Goal: Task Accomplishment & Management: Manage account settings

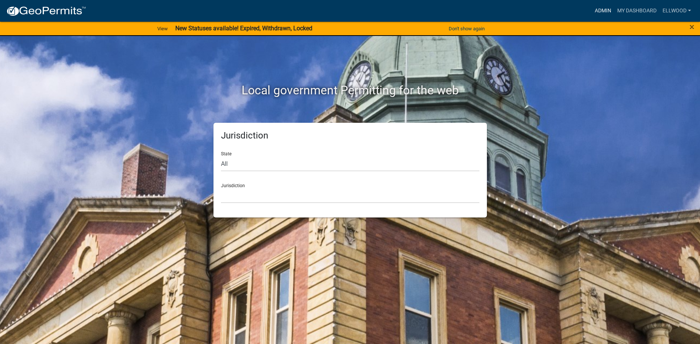
click at [597, 7] on link "Admin" at bounding box center [603, 11] width 22 height 14
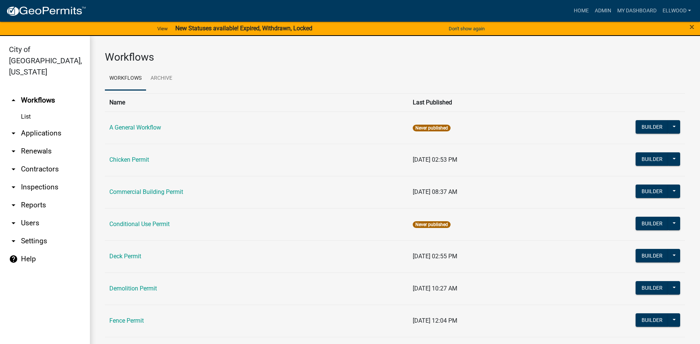
click at [43, 124] on link "arrow_drop_down Applications" at bounding box center [45, 133] width 90 height 18
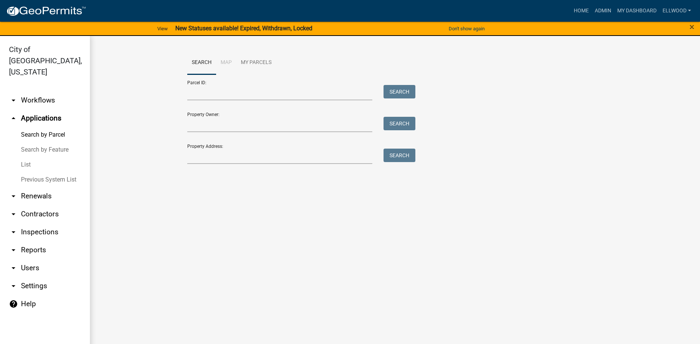
click at [42, 172] on link "Previous System List" at bounding box center [45, 179] width 90 height 15
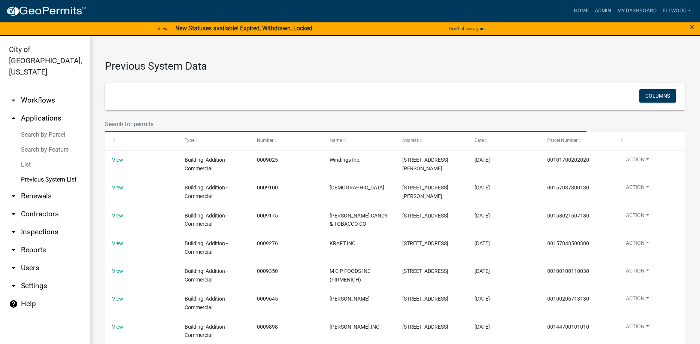
click at [136, 121] on input "text" at bounding box center [346, 123] width 482 height 15
type input "westridge"
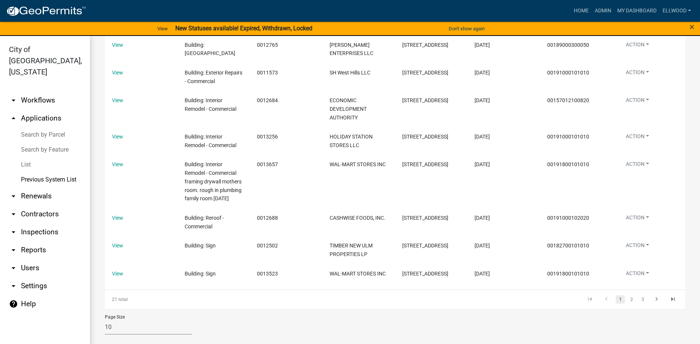
scroll to position [186, 0]
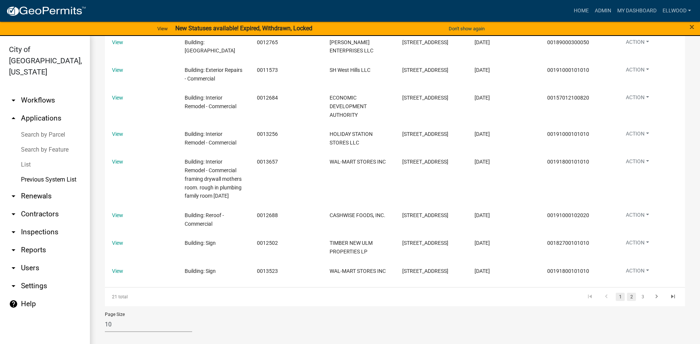
click at [634, 298] on link "2" at bounding box center [631, 297] width 9 height 8
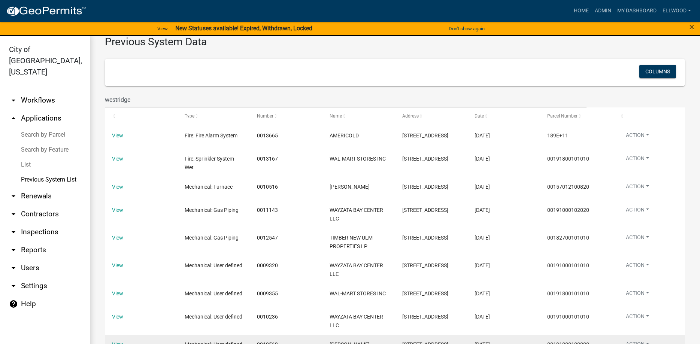
scroll to position [152, 0]
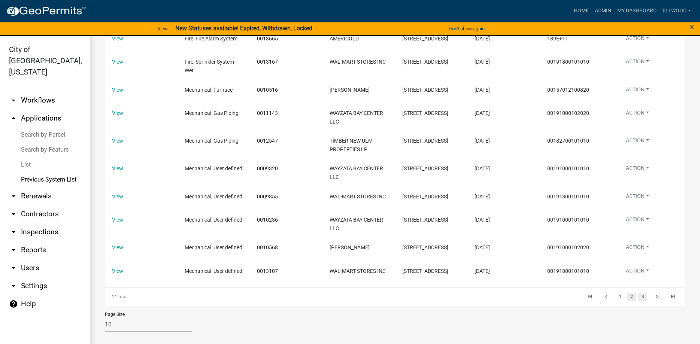
click at [640, 297] on link "3" at bounding box center [642, 297] width 9 height 8
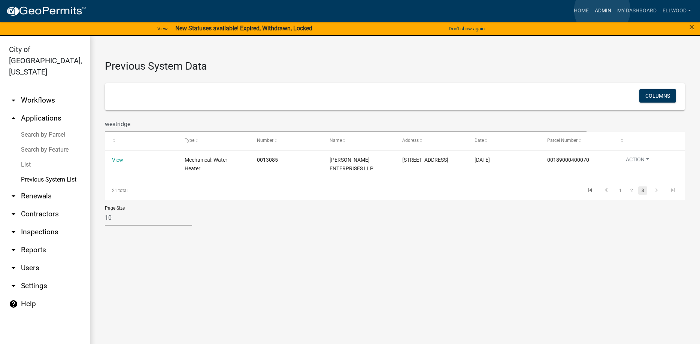
click at [602, 10] on link "Admin" at bounding box center [603, 11] width 22 height 14
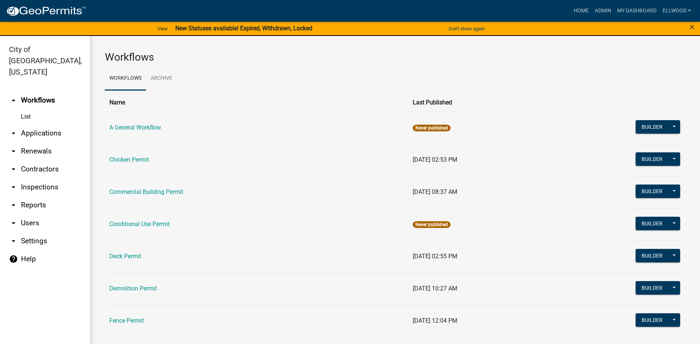
click at [36, 124] on link "arrow_drop_down Applications" at bounding box center [45, 133] width 90 height 18
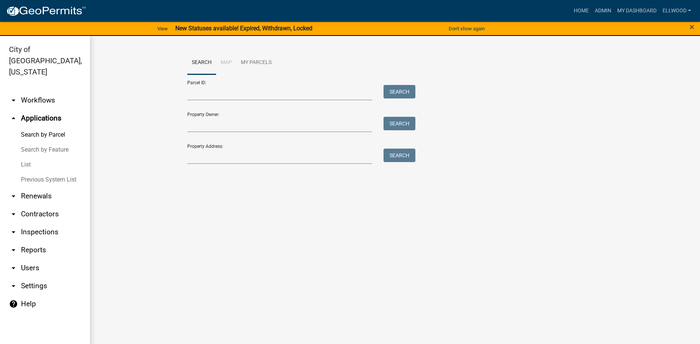
click at [31, 172] on link "Previous System List" at bounding box center [45, 179] width 90 height 15
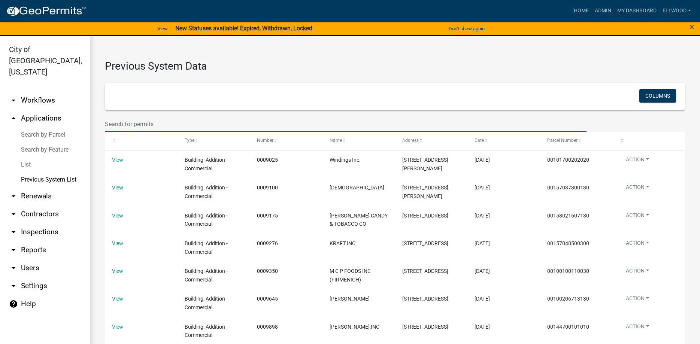
click at [130, 122] on input "text" at bounding box center [346, 123] width 482 height 15
type input "[PERSON_NAME]"
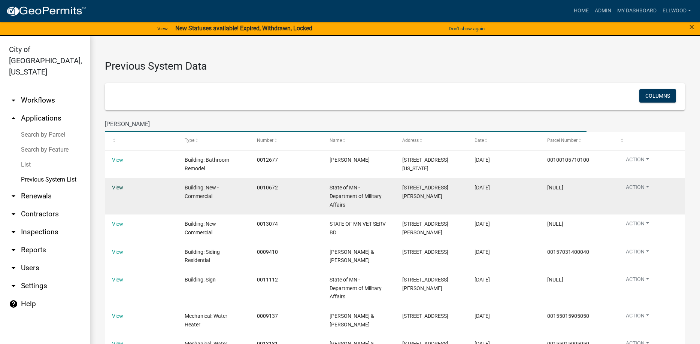
click at [115, 191] on link "View" at bounding box center [117, 188] width 11 height 6
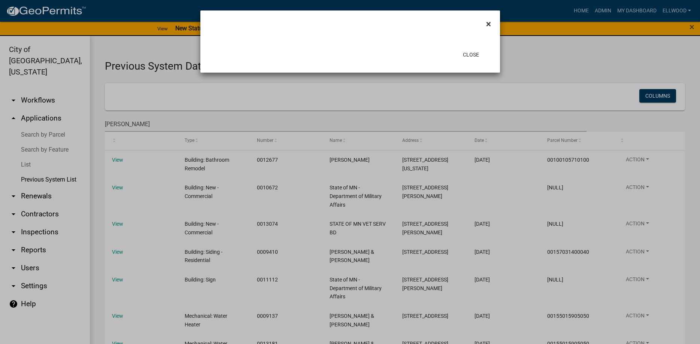
click at [492, 26] on button "×" at bounding box center [488, 23] width 17 height 21
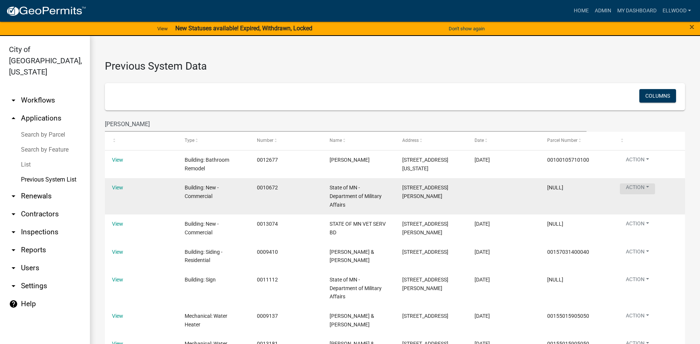
click at [638, 194] on button "Action" at bounding box center [637, 188] width 35 height 11
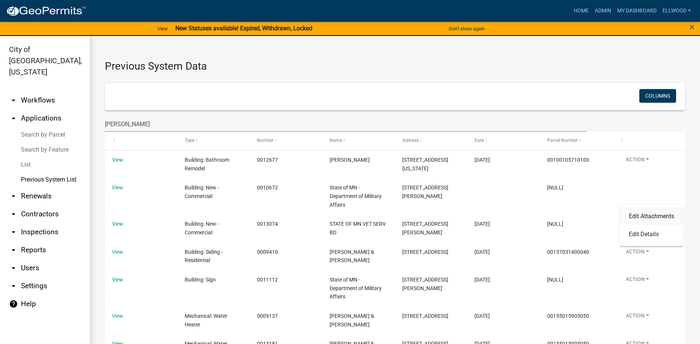
click at [663, 217] on link "Edit Attachments" at bounding box center [651, 216] width 63 height 18
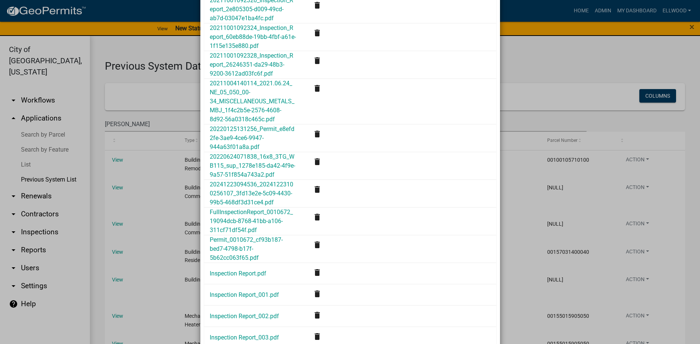
scroll to position [1526, 0]
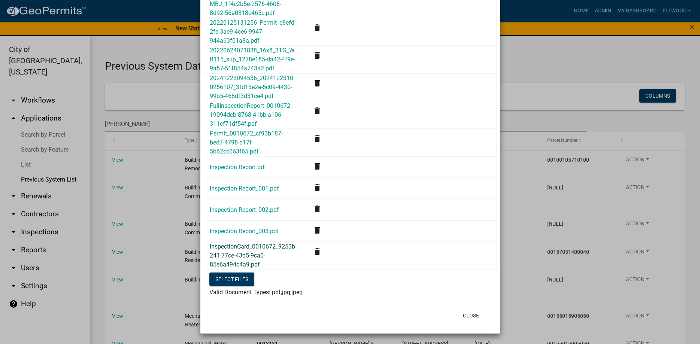
click at [253, 253] on link "InspectionCard_0010672_9253b241-77ce-43d5-9ca0-85e6a494c4a9.pdf" at bounding box center [252, 255] width 85 height 25
click at [242, 230] on link "Inspection Report_003.pdf" at bounding box center [244, 231] width 69 height 7
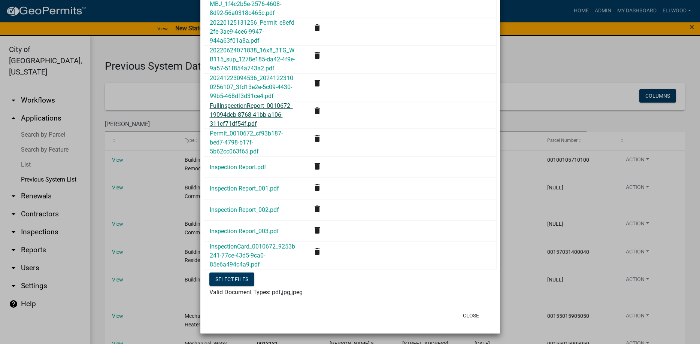
click at [262, 115] on link "FullInspectionReport_0010672_19094dcb-8768-41bb-a106-311cf71df54f.pdf" at bounding box center [251, 114] width 83 height 25
click at [474, 312] on button "Close" at bounding box center [471, 315] width 28 height 13
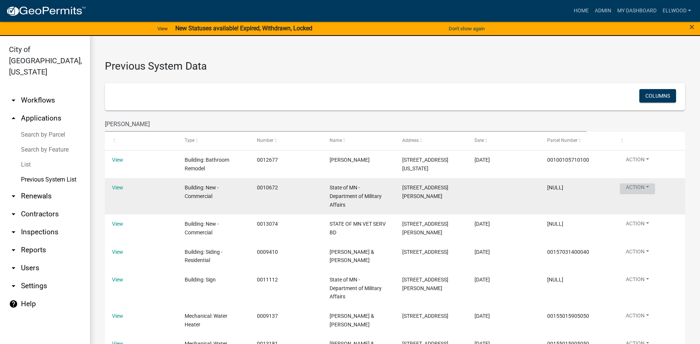
click at [633, 194] on button "Action" at bounding box center [637, 188] width 35 height 11
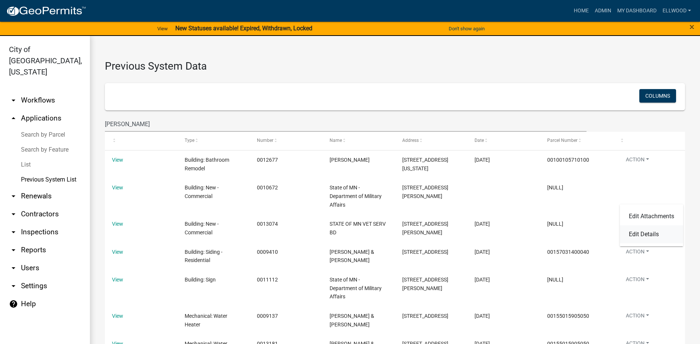
click at [642, 237] on link "Edit Details" at bounding box center [651, 234] width 63 height 18
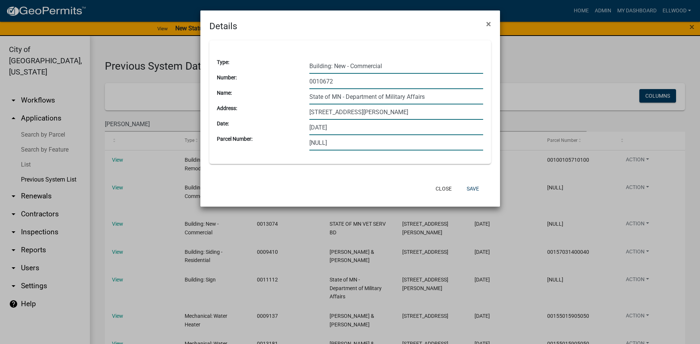
click at [353, 145] on input "[NULL]" at bounding box center [396, 142] width 174 height 15
click at [391, 81] on input "0010672" at bounding box center [396, 81] width 174 height 15
click at [444, 188] on button "Close" at bounding box center [443, 188] width 28 height 13
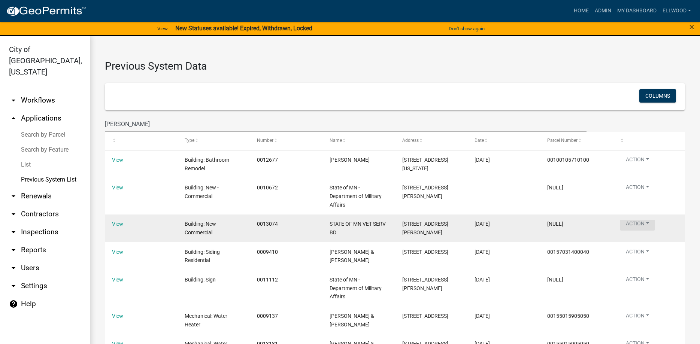
click at [628, 167] on button "Action" at bounding box center [637, 161] width 35 height 11
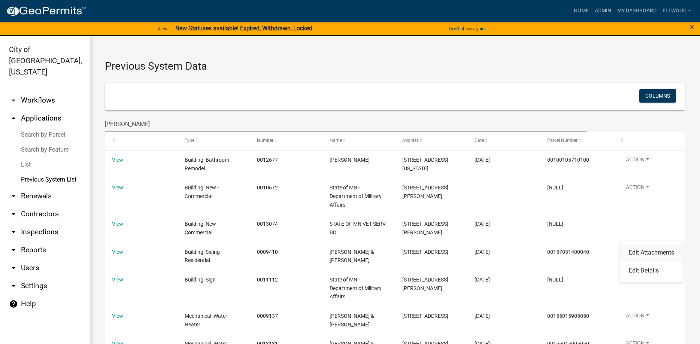
click at [637, 248] on link "Edit Attachments" at bounding box center [651, 253] width 63 height 18
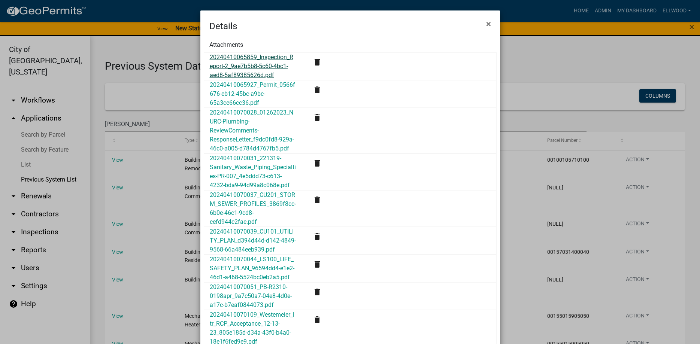
click at [255, 56] on link "20240410065859_Inspection_Report-2_9ae7b5b8-5c60-4bc1-aed8-5af89385626d.pdf" at bounding box center [251, 66] width 83 height 25
click at [485, 25] on button "×" at bounding box center [488, 23] width 17 height 21
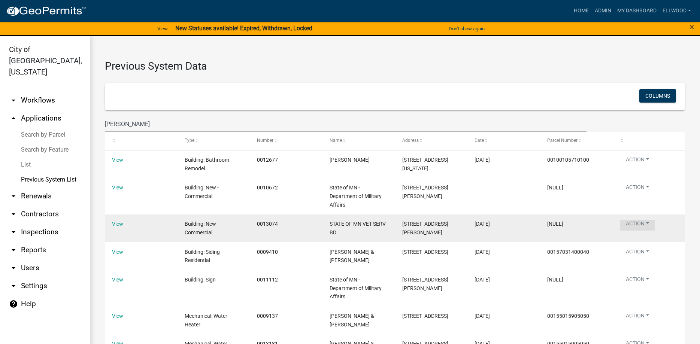
click at [637, 167] on button "Action" at bounding box center [637, 161] width 35 height 11
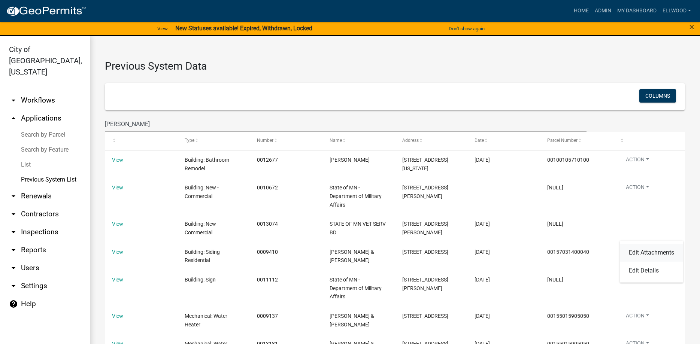
click at [639, 253] on link "Edit Attachments" at bounding box center [651, 253] width 63 height 18
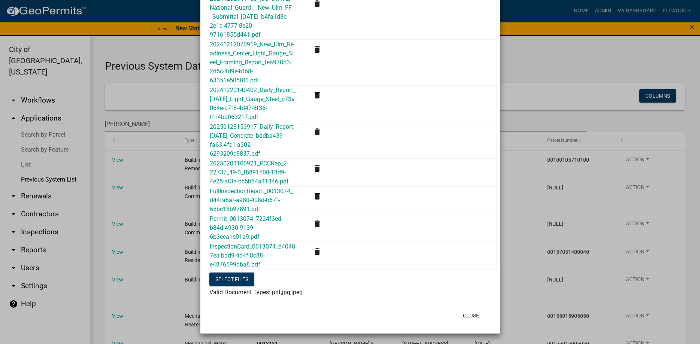
scroll to position [5122, 0]
click at [244, 195] on link "FullInspectionReport_0013074_d44fa8af-a980-408d-b67f-65bc13b97891.pdf" at bounding box center [251, 200] width 83 height 25
click at [476, 318] on button "Close" at bounding box center [471, 315] width 28 height 13
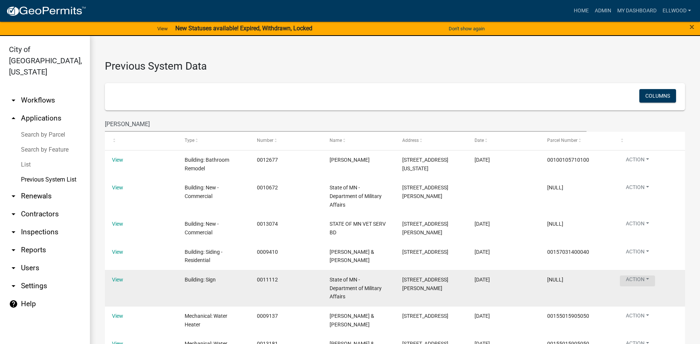
click at [628, 167] on button "Action" at bounding box center [637, 161] width 35 height 11
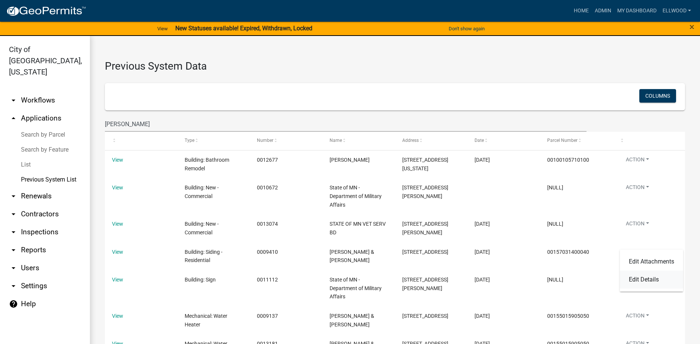
click at [641, 278] on link "Edit Details" at bounding box center [651, 280] width 63 height 18
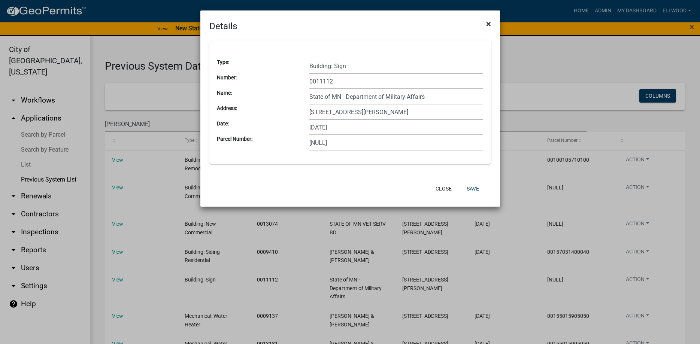
click at [489, 26] on span "×" at bounding box center [488, 24] width 5 height 10
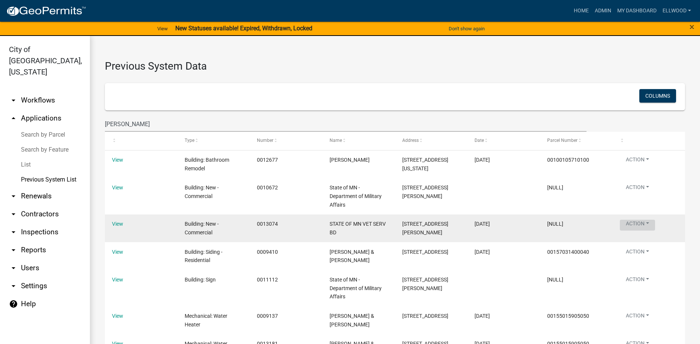
click at [633, 167] on button "Action" at bounding box center [637, 161] width 35 height 11
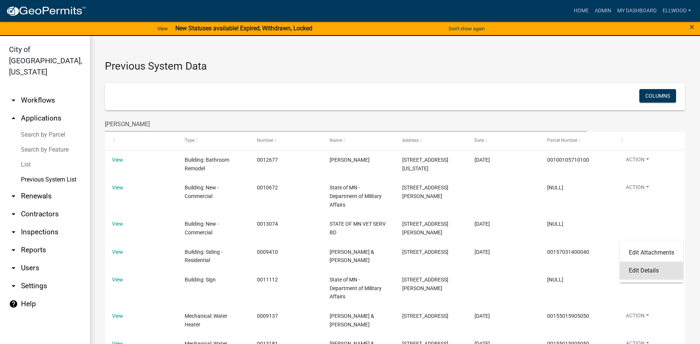
click at [643, 271] on link "Edit Details" at bounding box center [651, 271] width 63 height 18
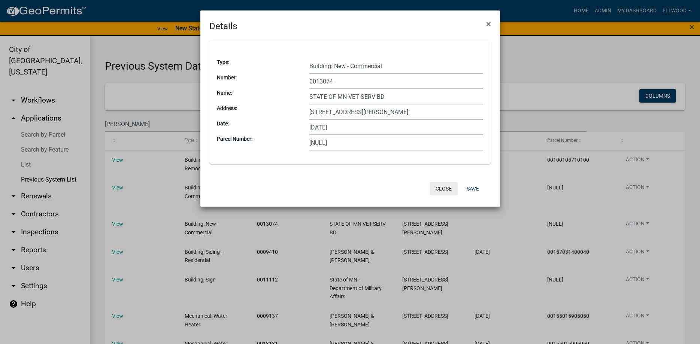
click at [451, 188] on button "Close" at bounding box center [443, 188] width 28 height 13
